Goal: Task Accomplishment & Management: Use online tool/utility

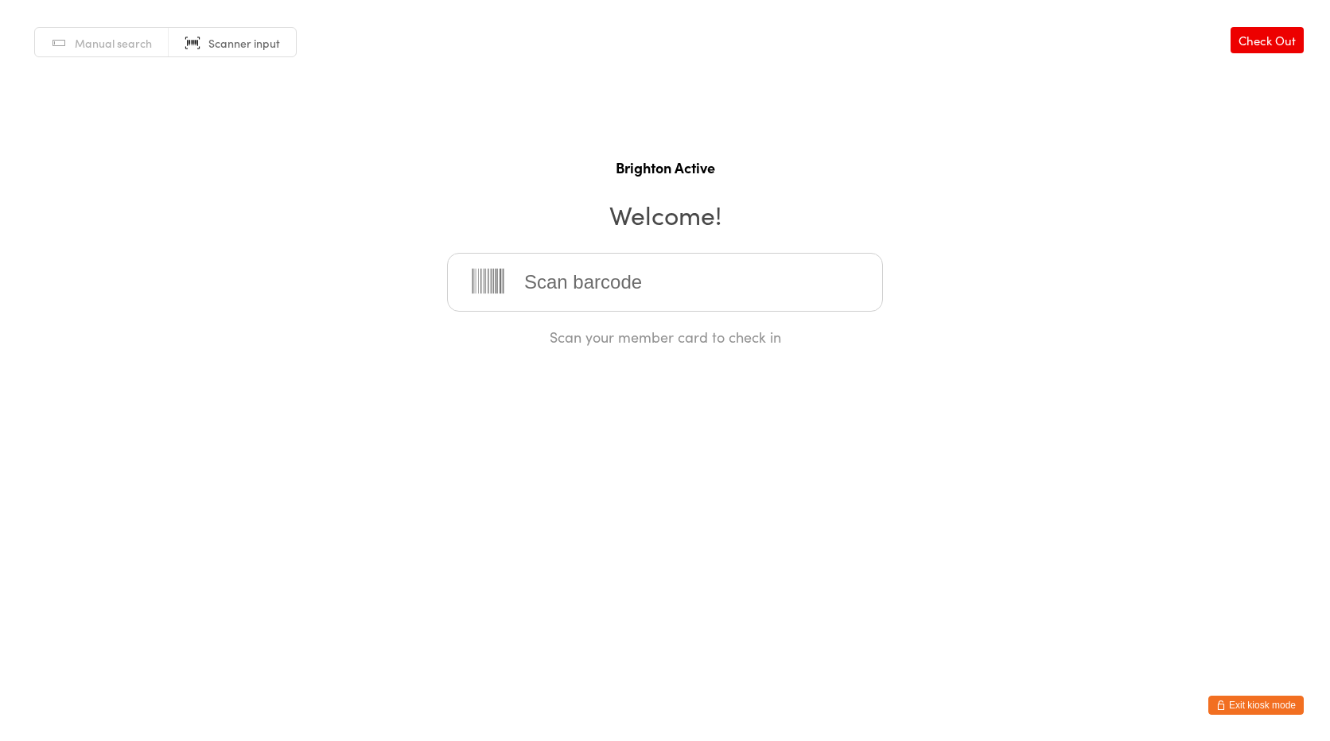
click at [132, 50] on span "Manual search" at bounding box center [113, 43] width 77 height 16
click at [559, 271] on input "search" at bounding box center [665, 282] width 436 height 59
click at [1254, 718] on html "You have now entered Kiosk Mode. Members will be able to check themselves in us…" at bounding box center [665, 370] width 1330 height 741
click at [1254, 705] on button "Exit kiosk mode" at bounding box center [1255, 705] width 95 height 19
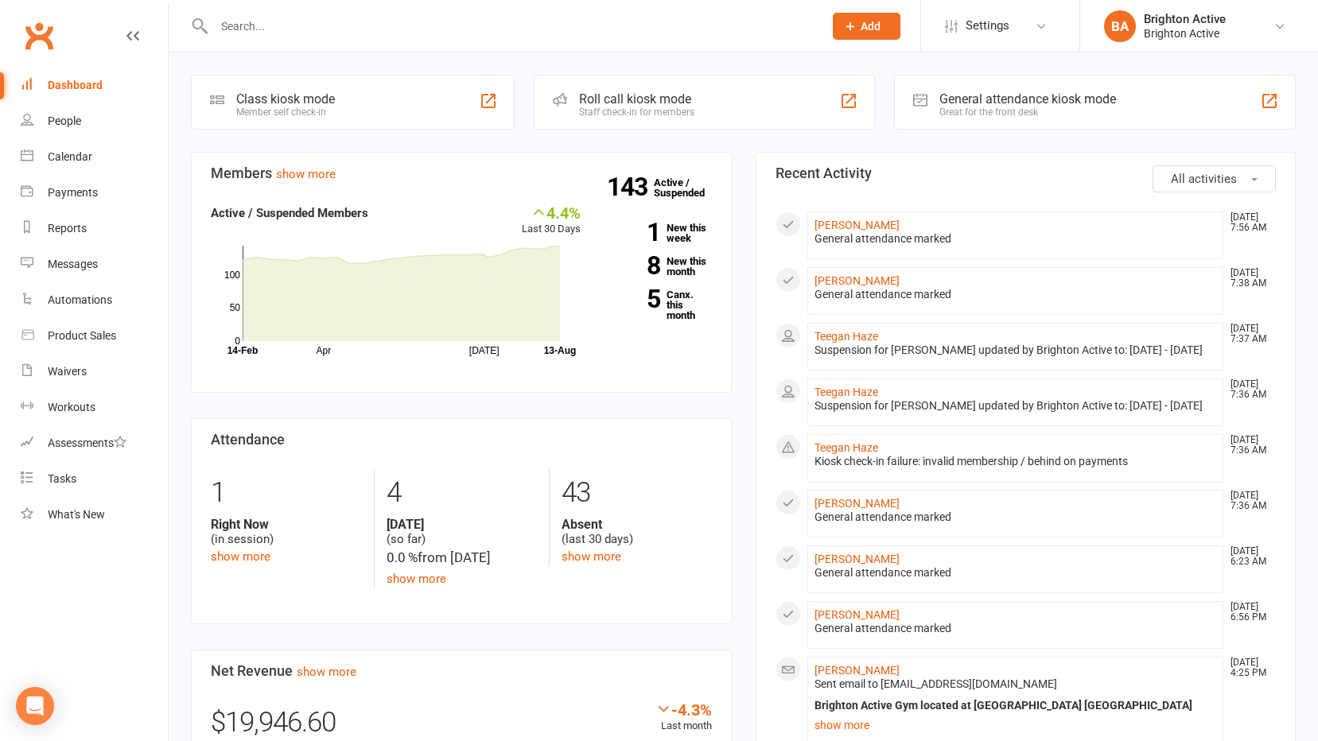
click at [1033, 126] on div "General attendance kiosk mode Great for the front desk" at bounding box center [1095, 102] width 402 height 55
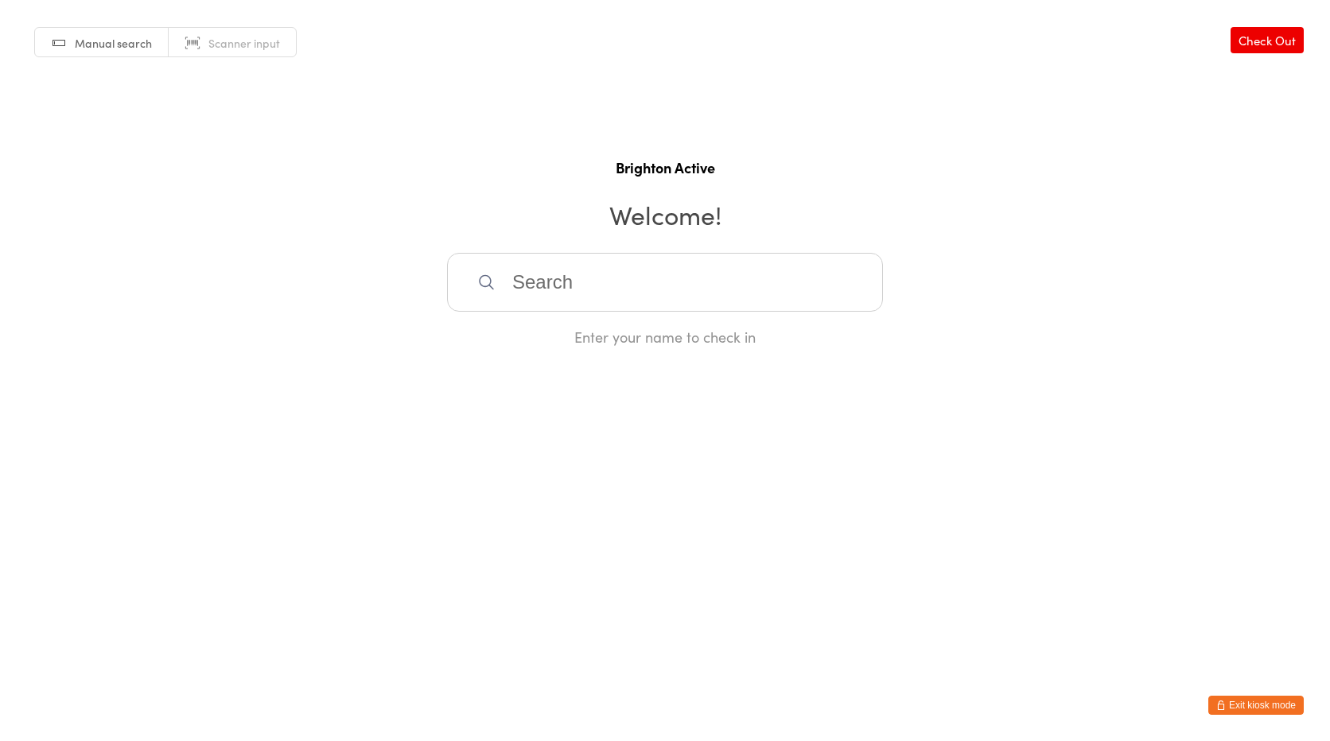
click at [517, 279] on input "search" at bounding box center [665, 282] width 436 height 59
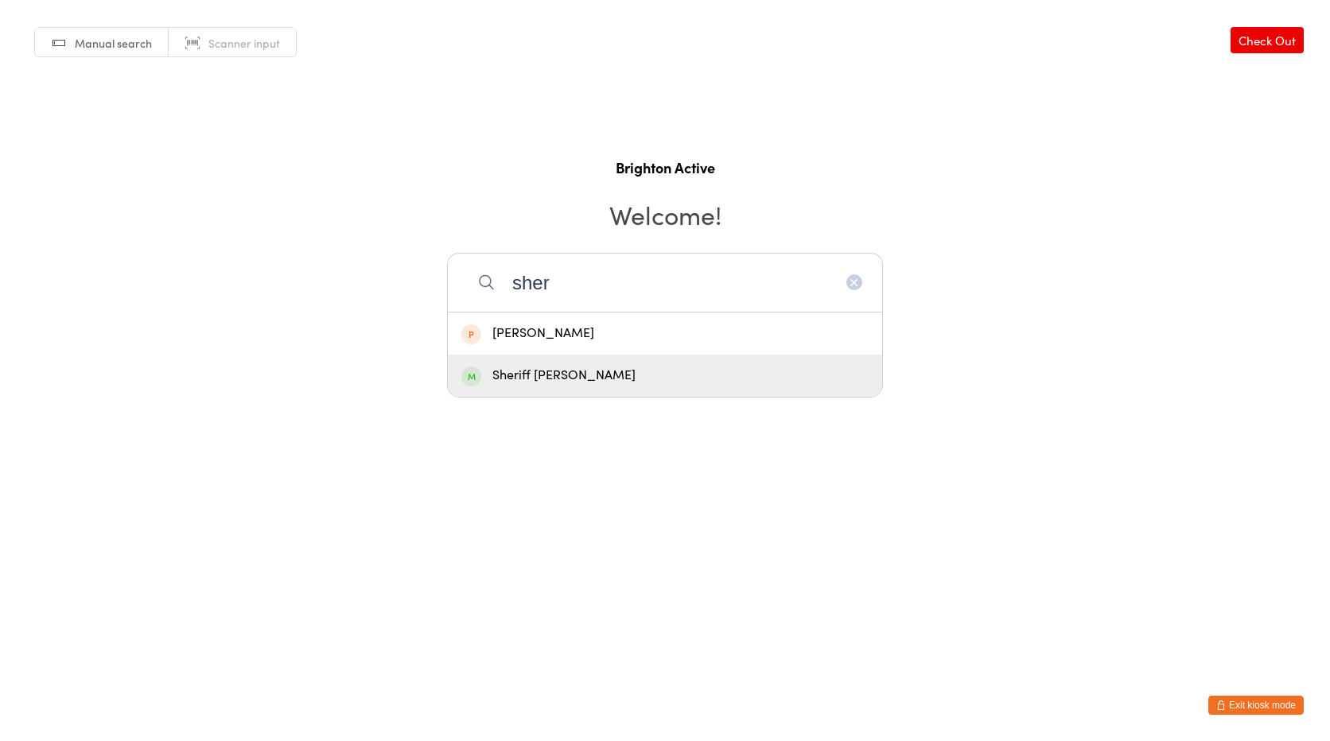
type input "sher"
click at [522, 367] on div "Sheriff Tamimi" at bounding box center [664, 375] width 407 height 21
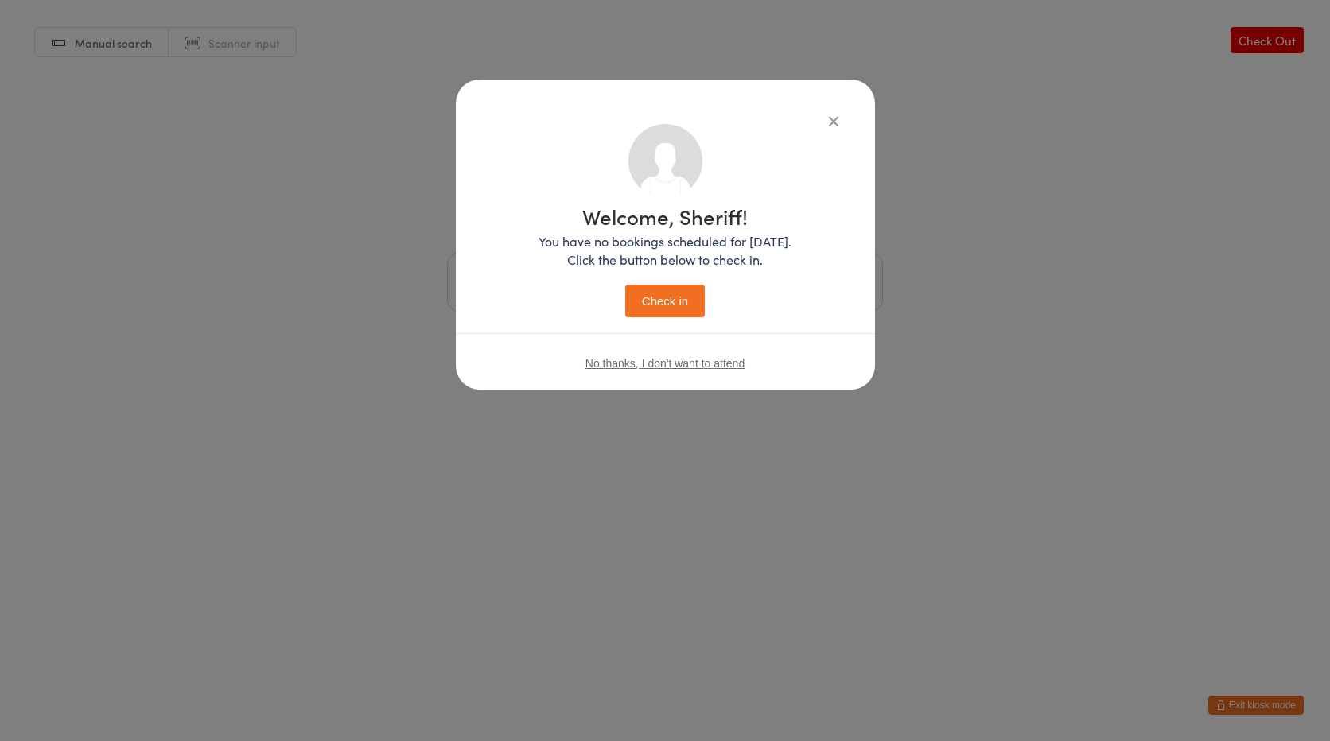
click at [655, 293] on button "Check in" at bounding box center [665, 301] width 80 height 33
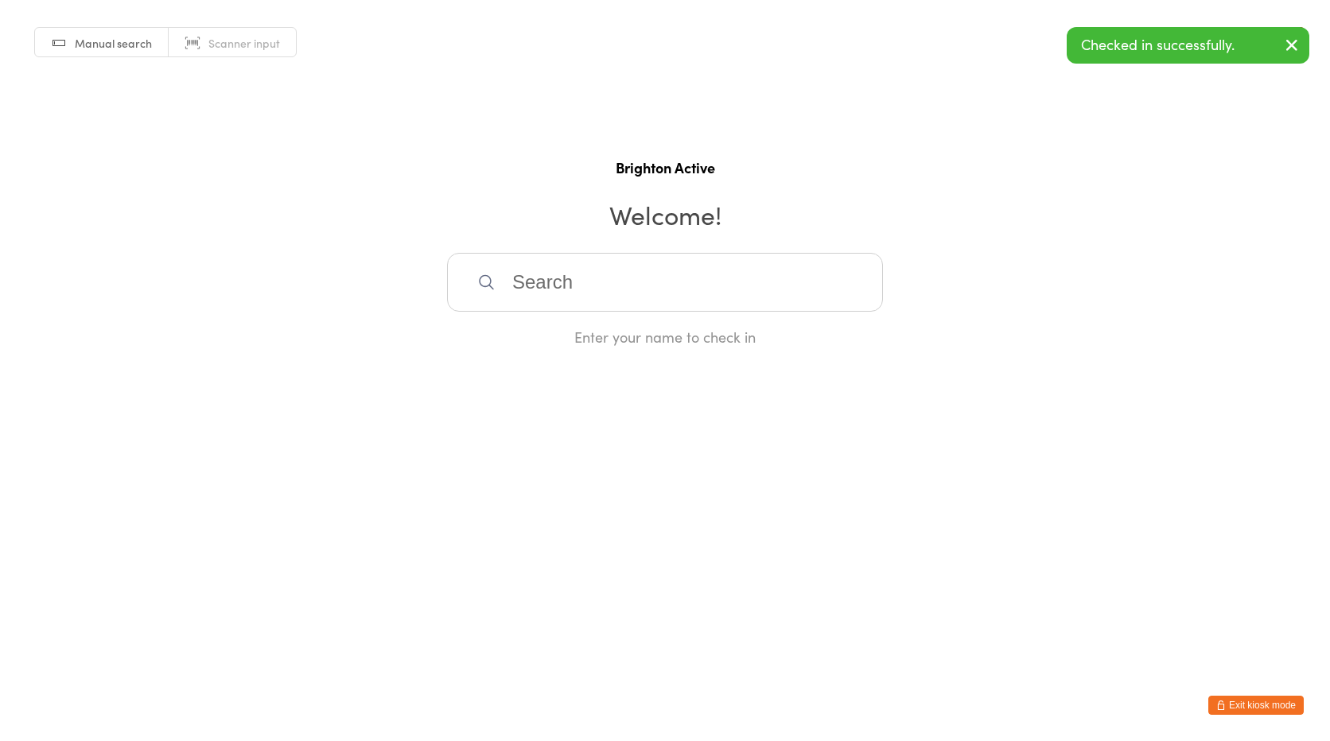
click at [226, 58] on div "Manual search Scanner input Check Out Brighton Active Welcome! Enter your name …" at bounding box center [665, 173] width 1330 height 347
click at [224, 53] on link "Scanner input" at bounding box center [232, 43] width 127 height 30
click at [1237, 709] on button "Exit kiosk mode" at bounding box center [1255, 705] width 95 height 19
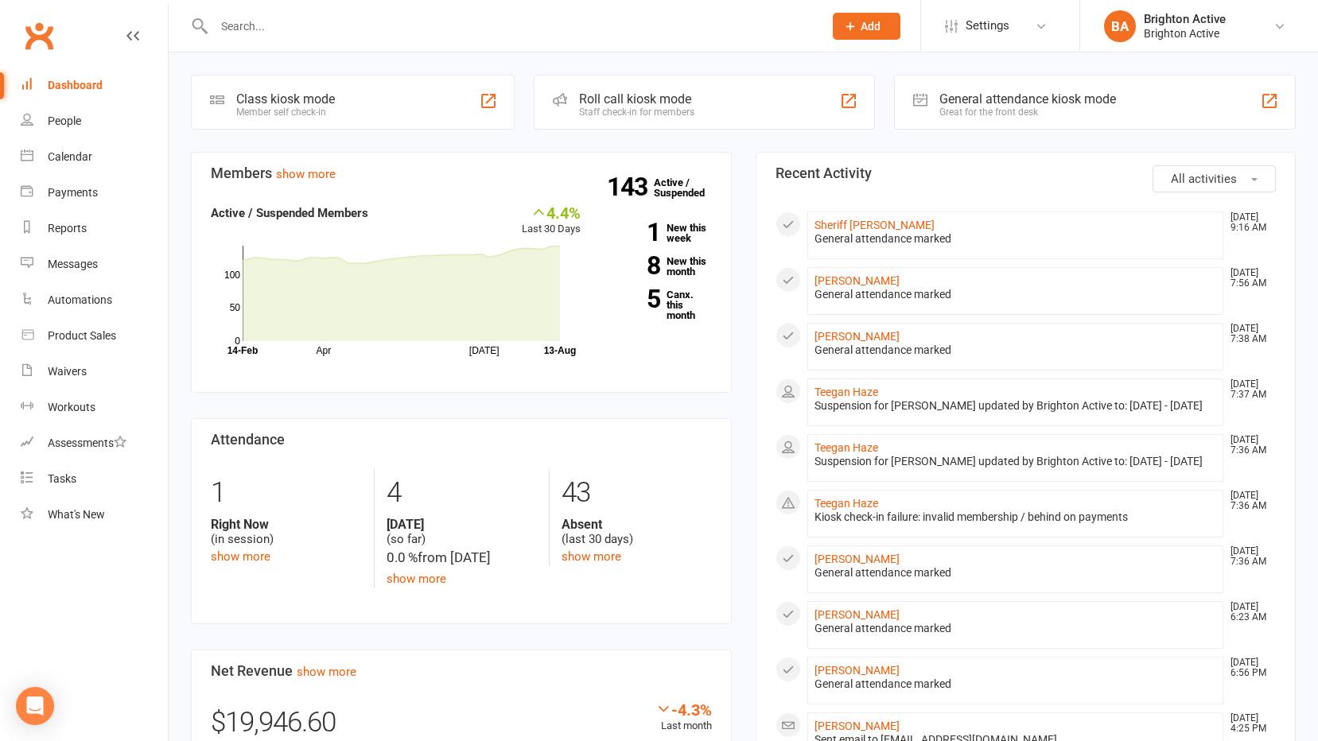
click at [962, 126] on div "General attendance kiosk mode Great for the front desk" at bounding box center [1095, 102] width 402 height 55
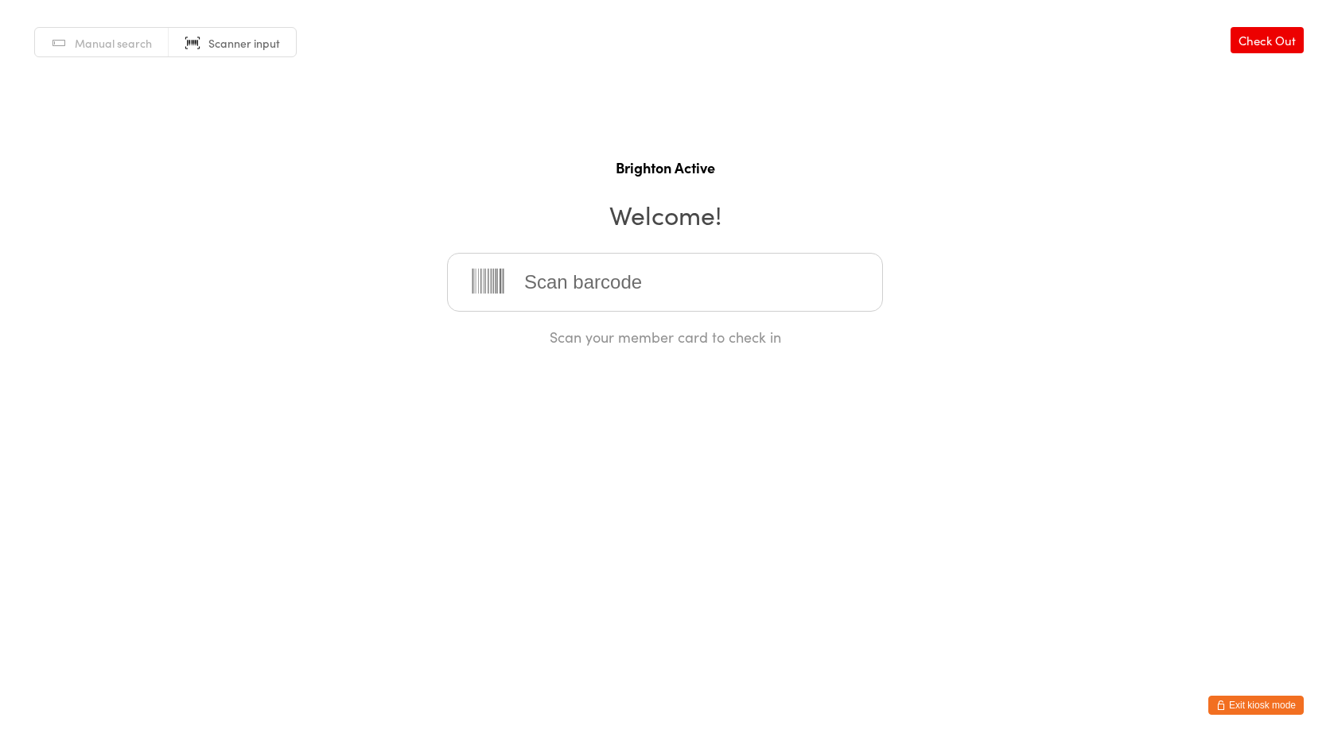
click at [115, 36] on span "Manual search" at bounding box center [113, 43] width 77 height 16
type input "[PERSON_NAME]"
click at [583, 345] on div "[PERSON_NAME]" at bounding box center [665, 334] width 434 height 42
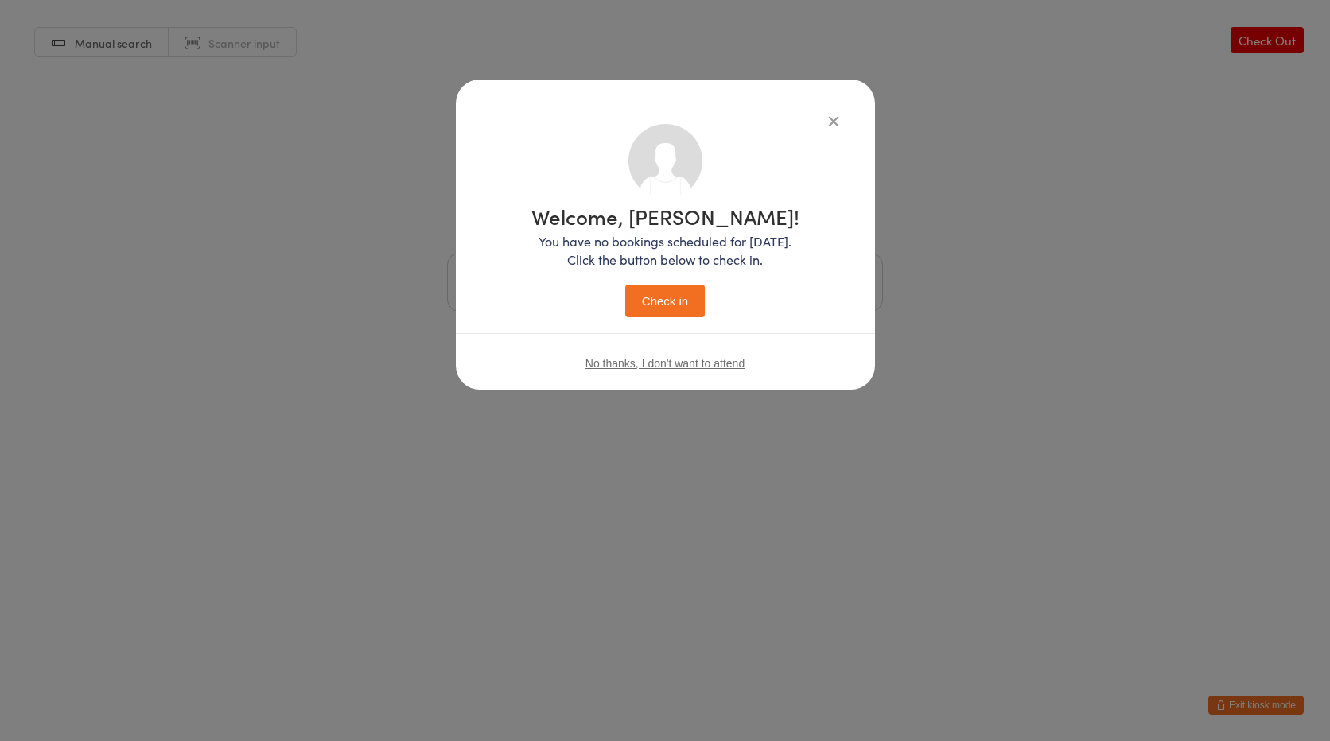
click at [656, 316] on button "Check in" at bounding box center [665, 301] width 80 height 33
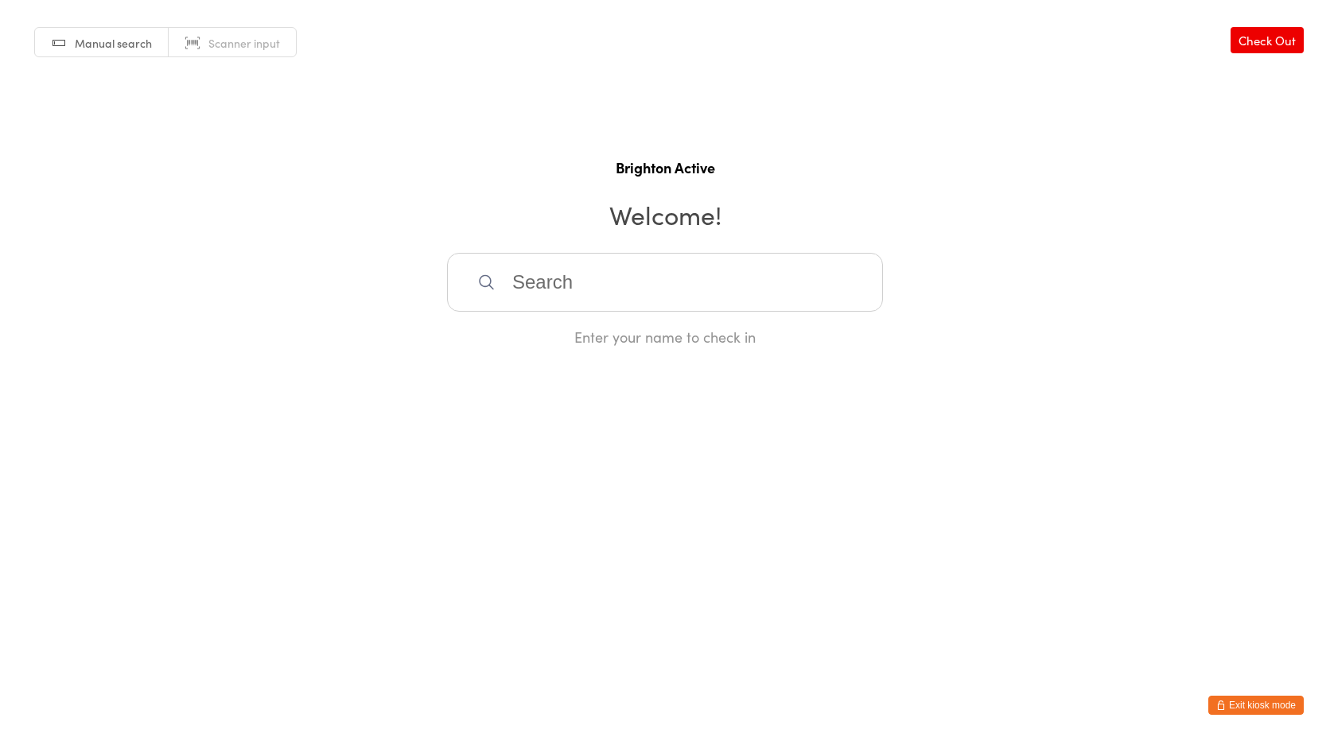
click at [194, 55] on link "Scanner input" at bounding box center [232, 43] width 127 height 30
click at [604, 279] on input "search" at bounding box center [665, 282] width 436 height 59
